Goal: Communication & Community: Ask a question

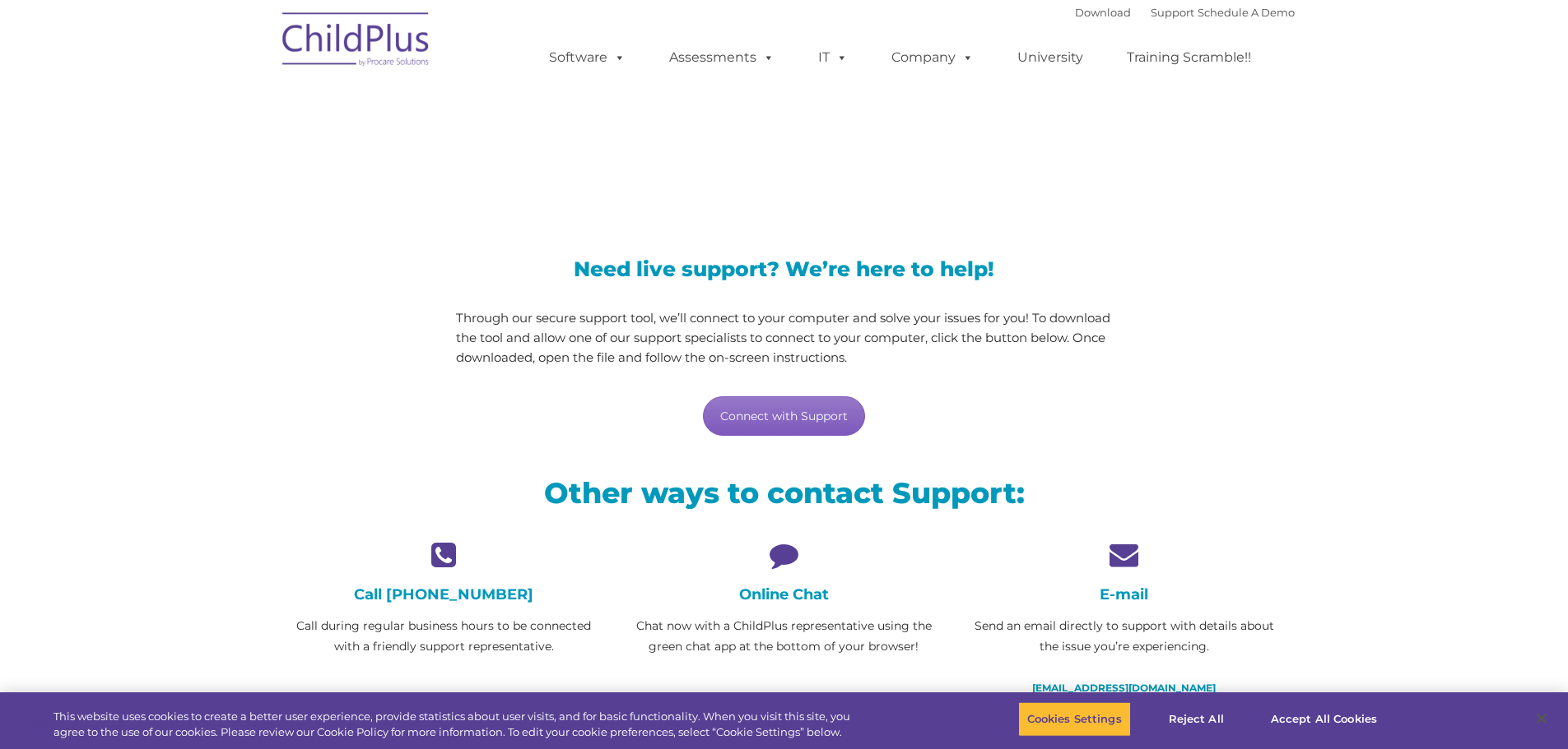
click at [824, 413] on link "Connect with Support" at bounding box center [784, 416] width 162 height 40
click at [782, 601] on h4 "Online Chat" at bounding box center [784, 595] width 315 height 18
click at [781, 405] on link "Connect with Support" at bounding box center [784, 416] width 162 height 40
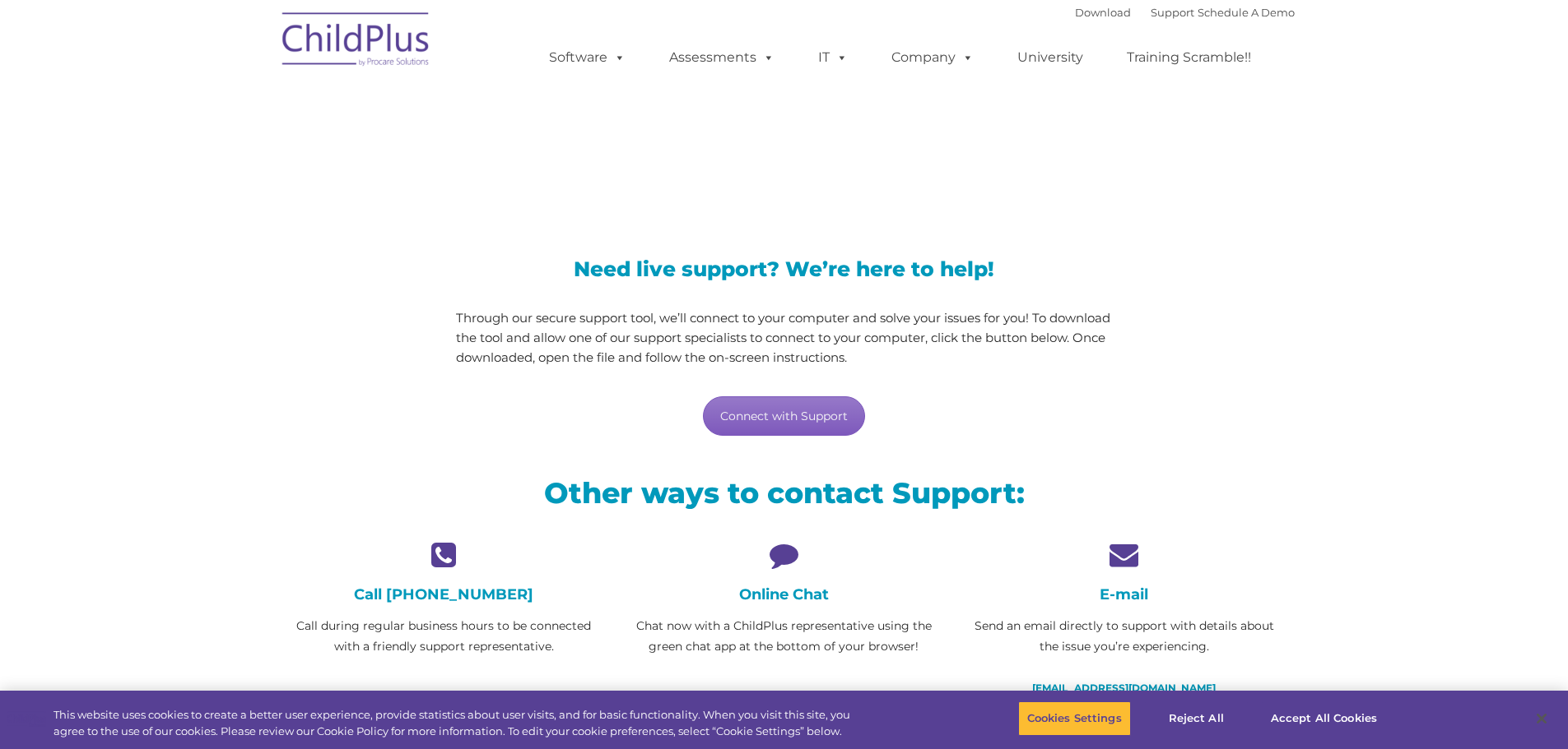
click at [811, 425] on link "Connect with Support" at bounding box center [784, 416] width 162 height 40
